Goal: Find specific page/section: Find specific page/section

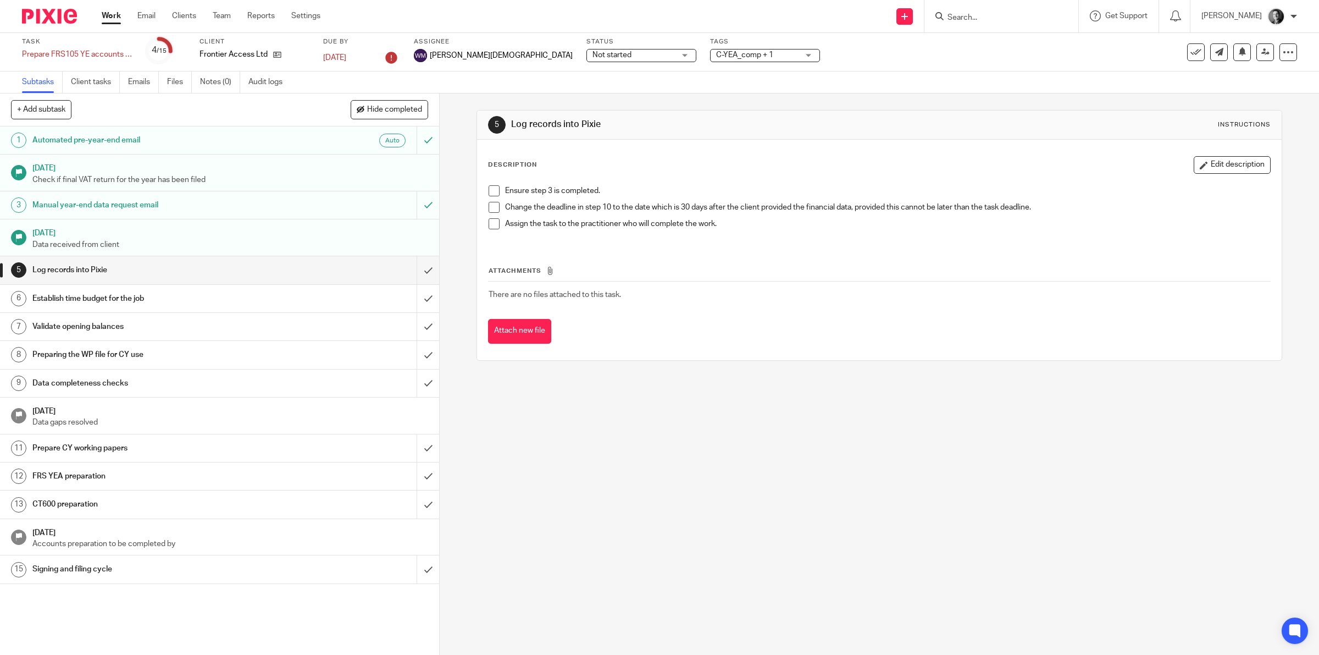
click at [958, 14] on input "Search" at bounding box center [996, 18] width 99 height 10
click at [988, 15] on input "mira" at bounding box center [996, 18] width 99 height 10
type input "mira"
click at [1063, 15] on button "reset" at bounding box center [1058, 14] width 11 height 11
click at [1030, 18] on input "Search" at bounding box center [996, 18] width 99 height 10
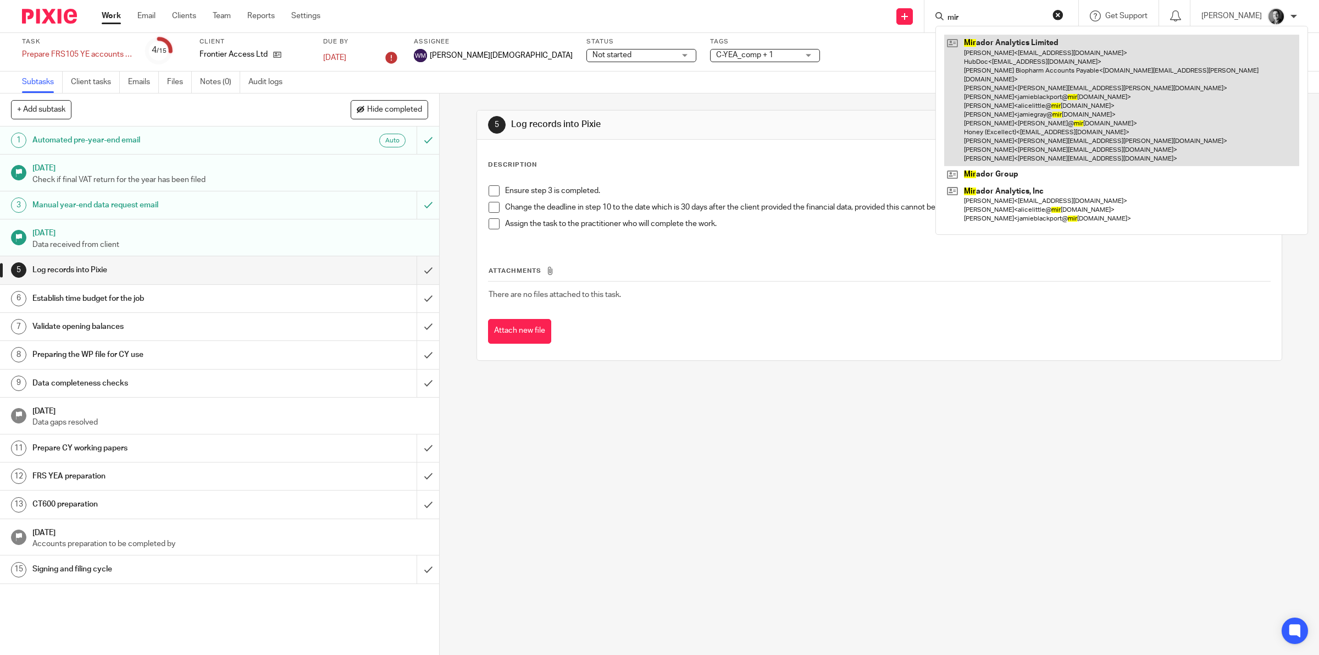
type input "mir"
click at [1029, 53] on link at bounding box center [1122, 100] width 355 height 131
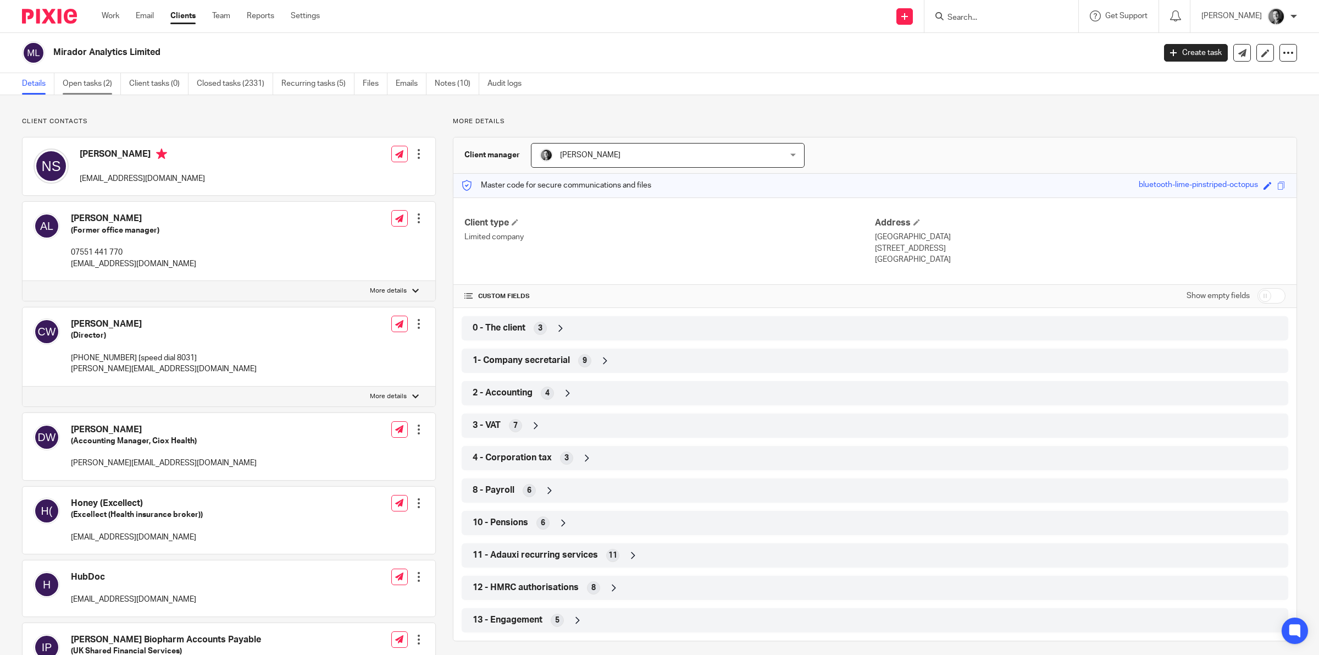
click at [91, 80] on link "Open tasks (2)" at bounding box center [92, 83] width 58 height 21
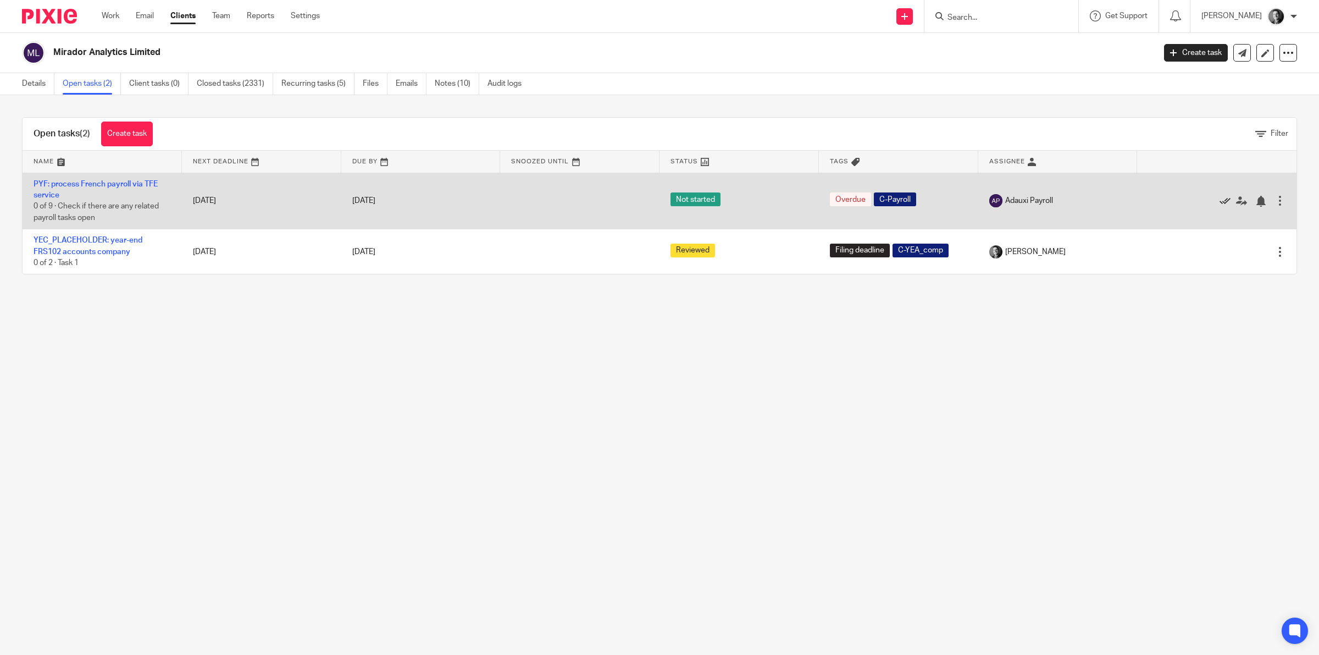
click at [1220, 196] on icon at bounding box center [1225, 201] width 11 height 11
